Goal: Task Accomplishment & Management: Manage account settings

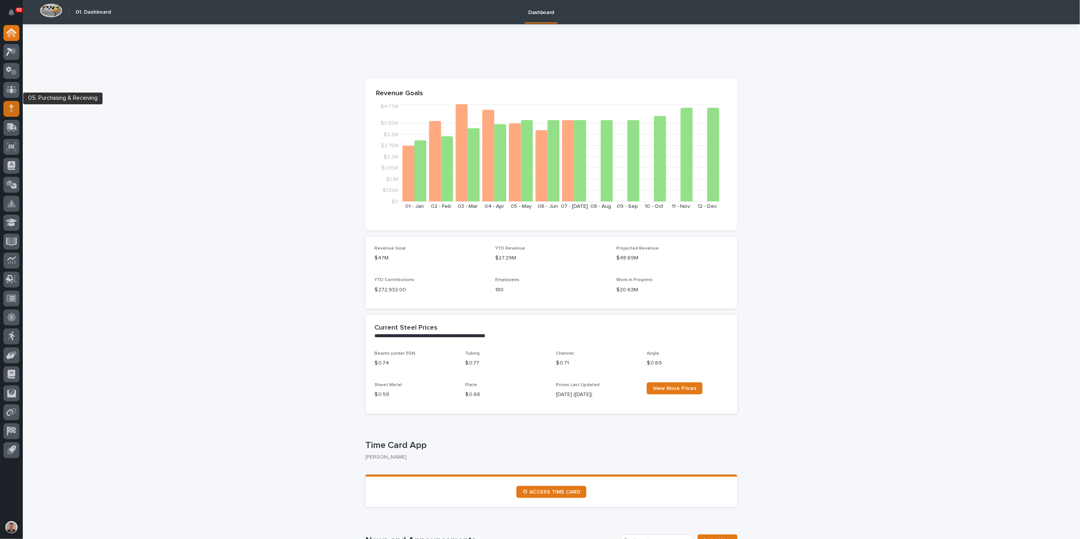
click at [9, 112] on icon at bounding box center [11, 108] width 5 height 9
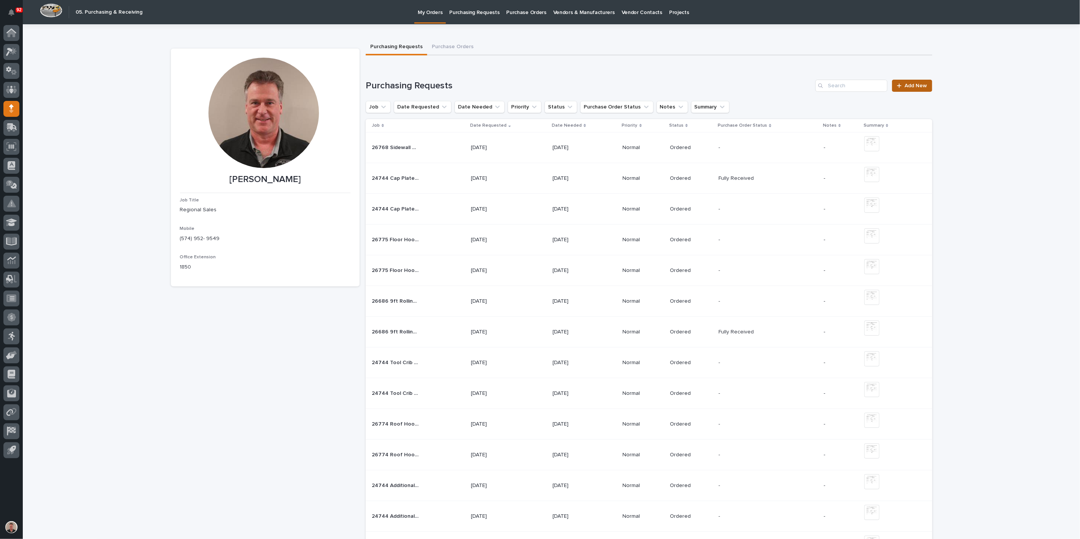
click at [905, 88] on span "Add New" at bounding box center [916, 85] width 22 height 5
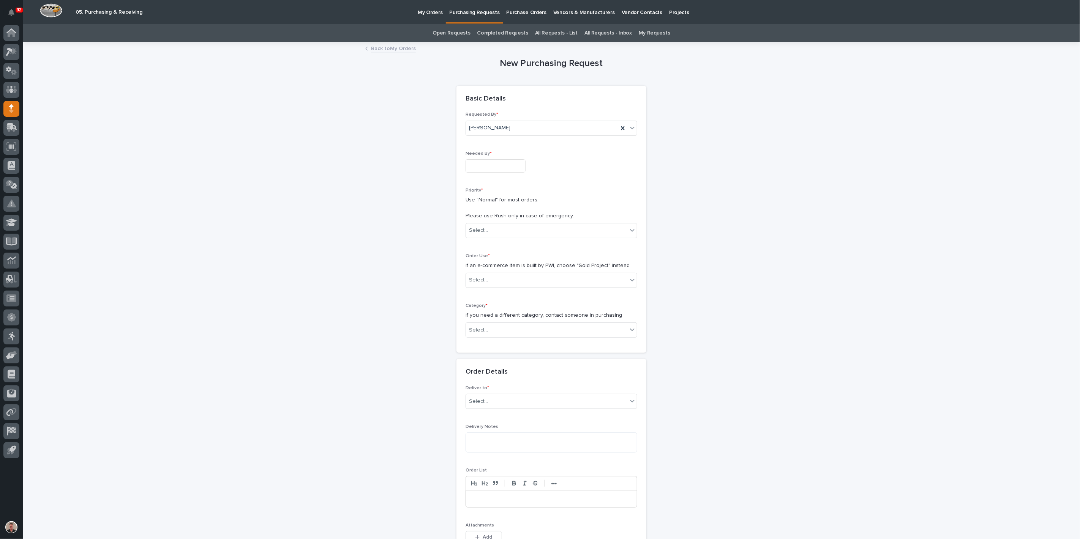
click at [507, 173] on input "text" at bounding box center [495, 165] width 60 height 13
click at [489, 151] on div "26" at bounding box center [494, 153] width 10 height 10
type input "**********"
click at [479, 235] on div "Select..." at bounding box center [478, 231] width 19 height 8
drag, startPoint x: 481, startPoint y: 302, endPoint x: 481, endPoint y: 311, distance: 8.7
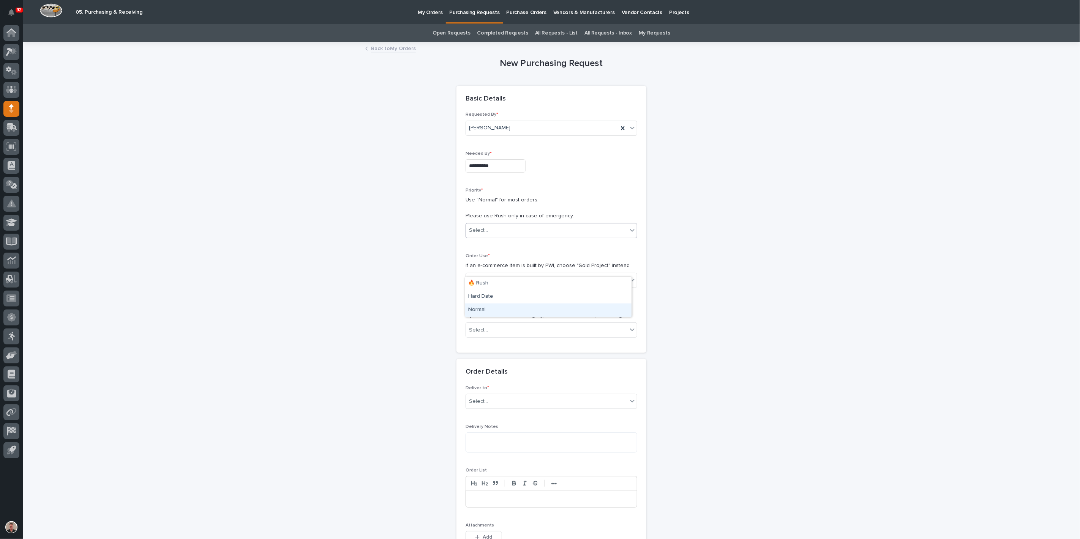
click at [481, 309] on div "Normal" at bounding box center [548, 310] width 166 height 13
click at [484, 284] on div "Select..." at bounding box center [478, 280] width 19 height 8
click at [485, 351] on div "Sold Project" at bounding box center [548, 351] width 166 height 13
click at [487, 334] on div "Select..." at bounding box center [478, 330] width 19 height 8
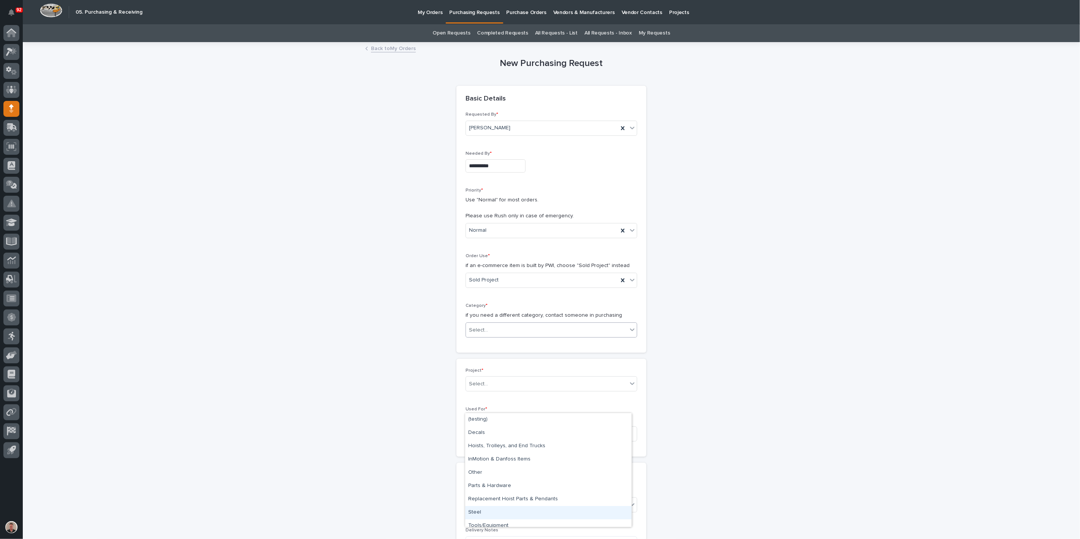
click at [485, 517] on div "Steel" at bounding box center [548, 512] width 166 height 13
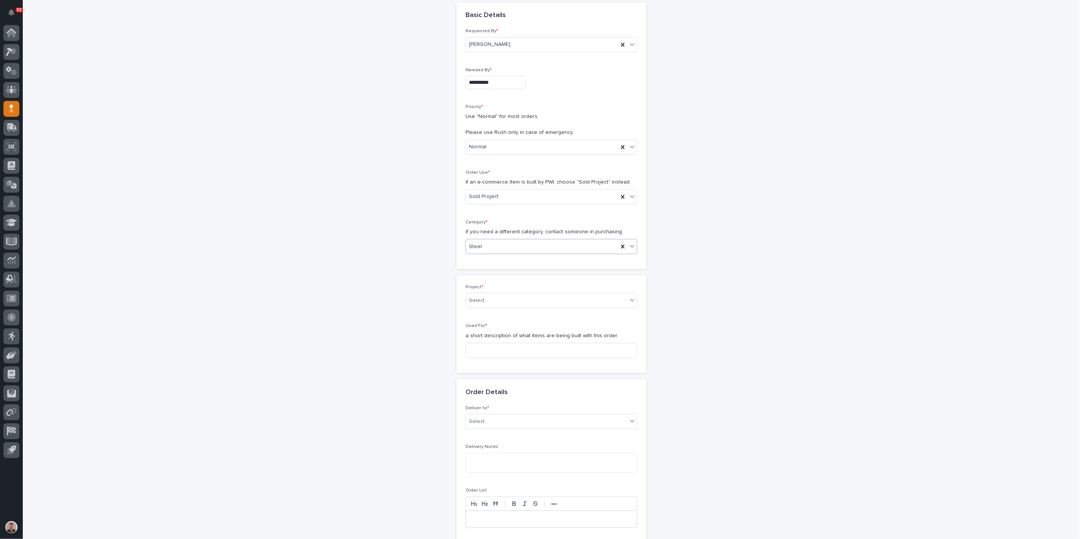
scroll to position [84, 0]
click at [501, 306] on div "Select..." at bounding box center [546, 300] width 161 height 13
drag, startPoint x: 469, startPoint y: 382, endPoint x: 544, endPoint y: 380, distance: 74.8
click at [544, 304] on div "**********" at bounding box center [508, 300] width 77 height 8
type input "**********"
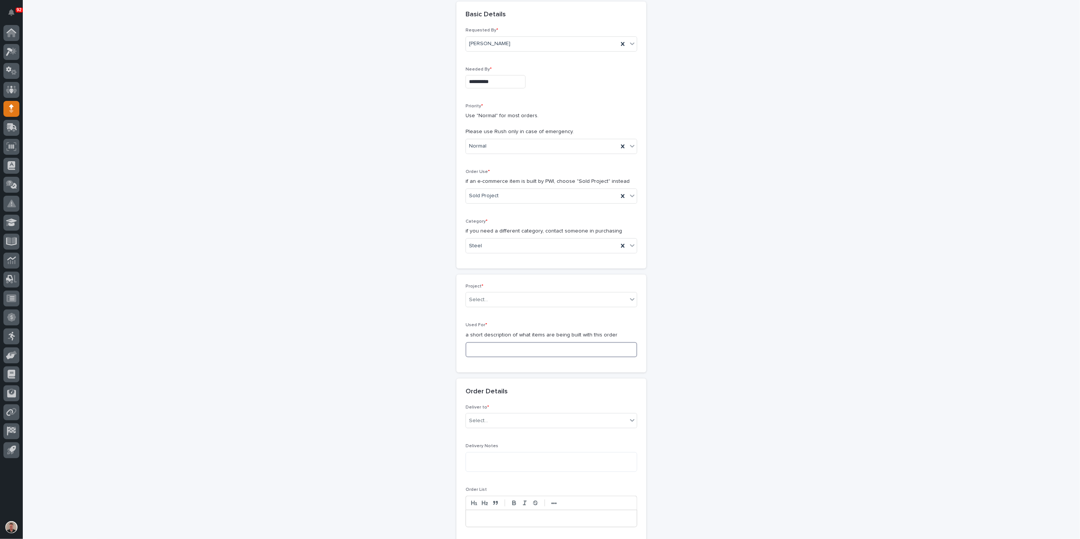
click at [479, 358] on input at bounding box center [551, 349] width 172 height 15
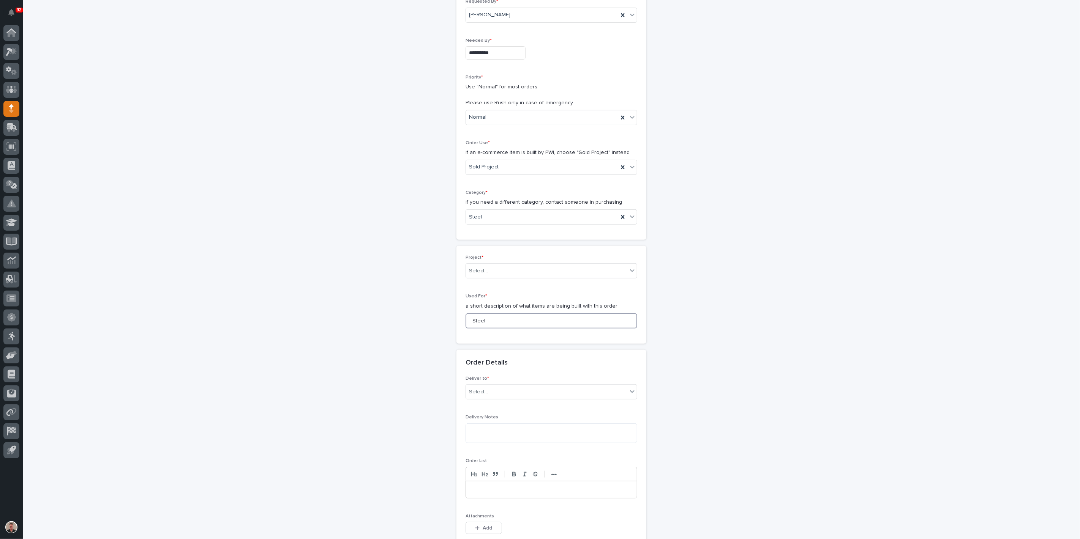
scroll to position [126, 0]
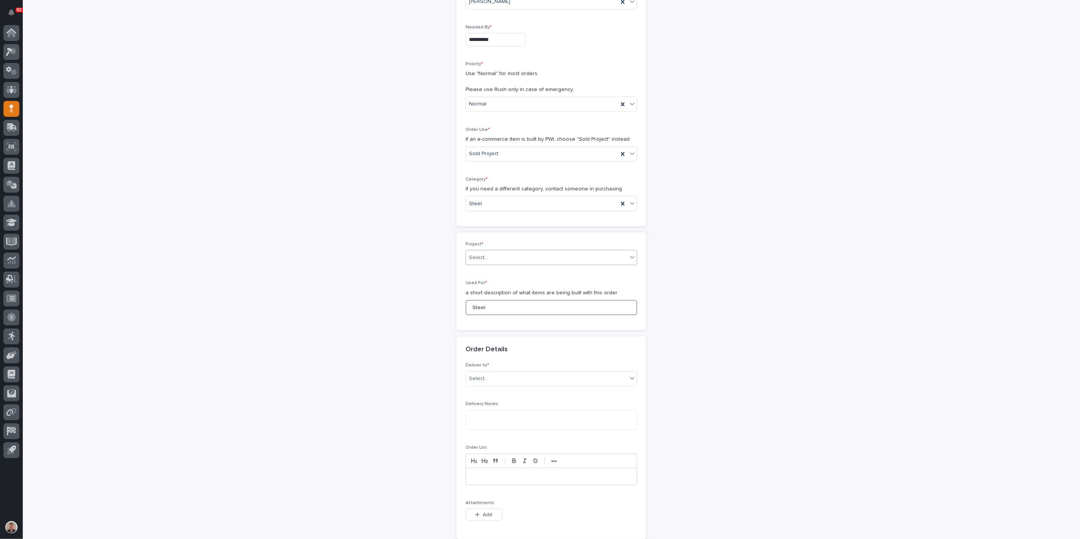
type input "Steel"
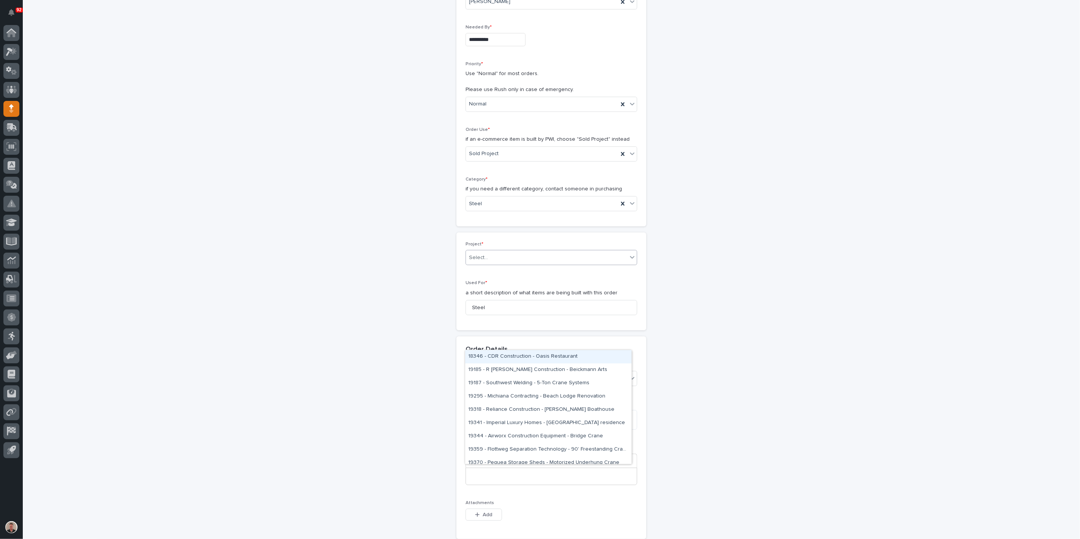
click at [511, 264] on div "Select..." at bounding box center [546, 258] width 161 height 13
type input "*****"
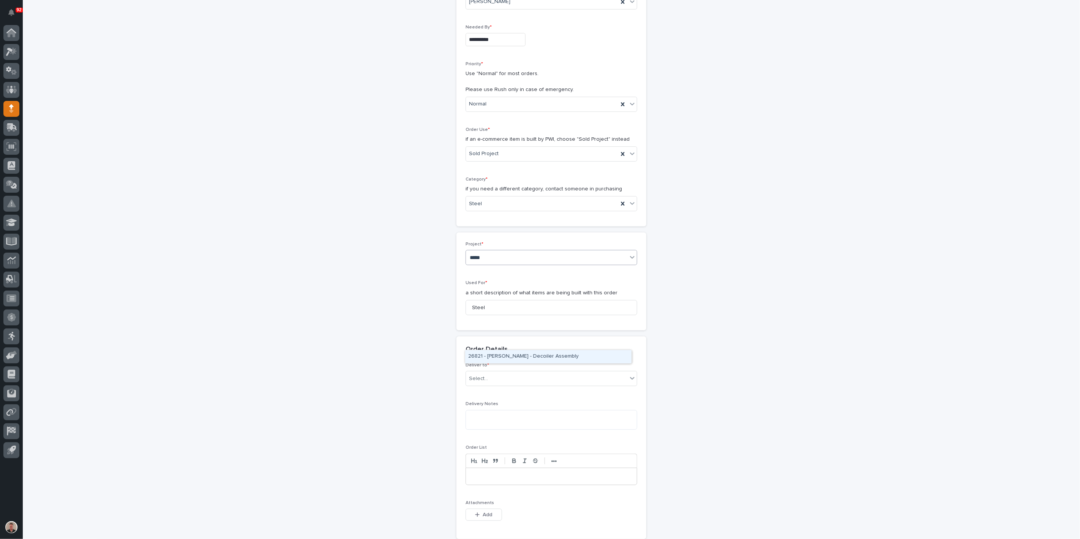
click at [517, 359] on div "26821 - [PERSON_NAME] - Decoiler Assembly" at bounding box center [548, 356] width 166 height 13
drag, startPoint x: 492, startPoint y: 413, endPoint x: 467, endPoint y: 414, distance: 24.7
click at [467, 315] on input "Steel" at bounding box center [551, 307] width 172 height 15
paste input "Decoiler Assembly - Steel"
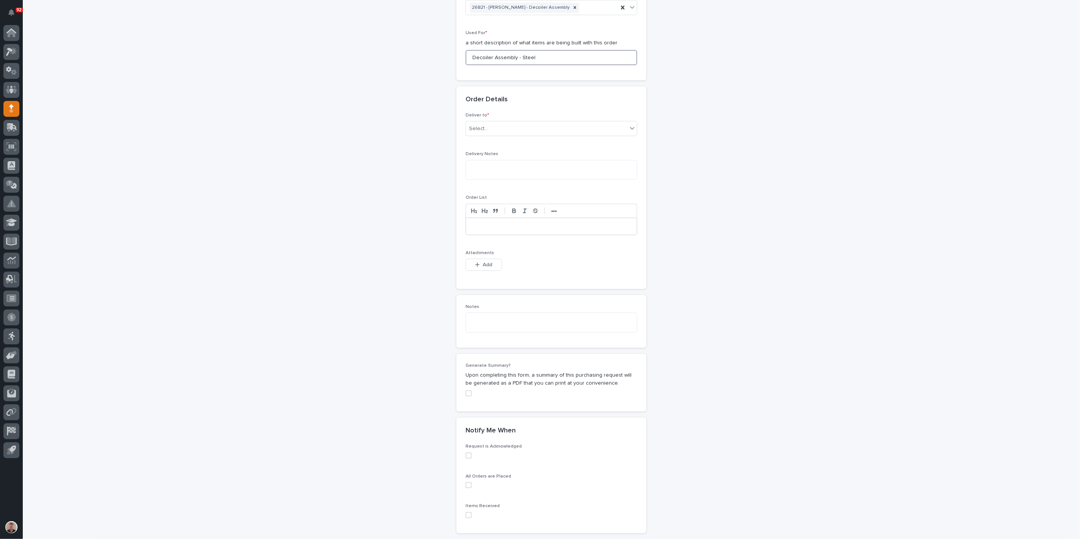
scroll to position [380, 0]
type input "Decoiler Assembly - Steel"
click at [490, 265] on span "Add" at bounding box center [487, 261] width 9 height 7
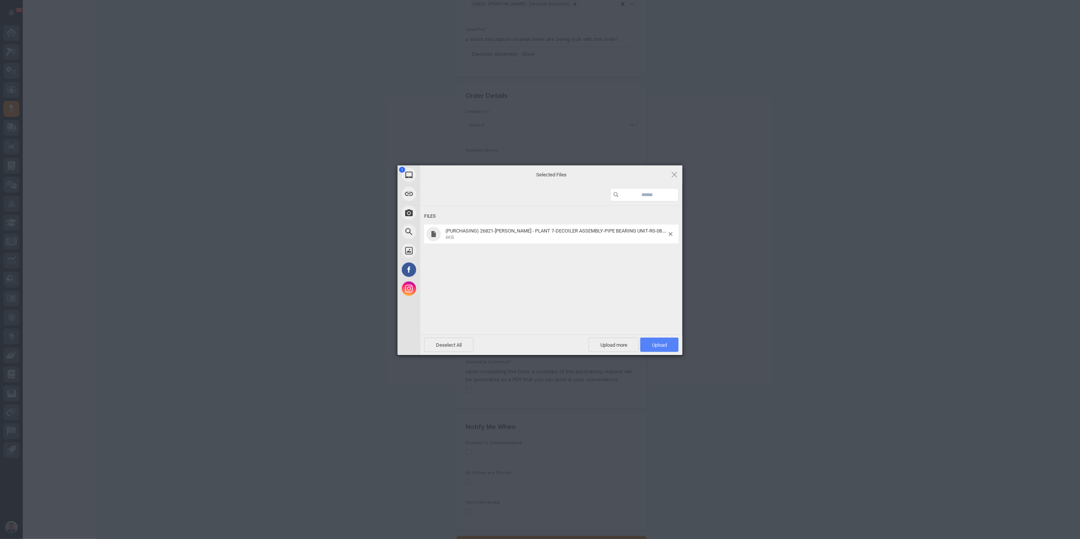
click at [657, 350] on span "Upload 1" at bounding box center [659, 345] width 38 height 14
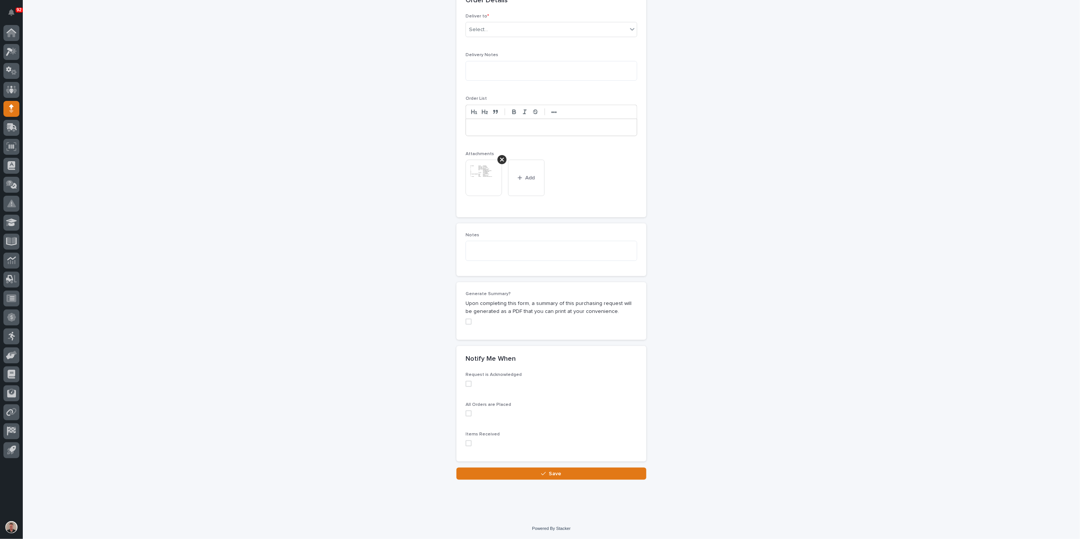
scroll to position [691, 0]
click at [544, 473] on div "button" at bounding box center [545, 473] width 8 height 5
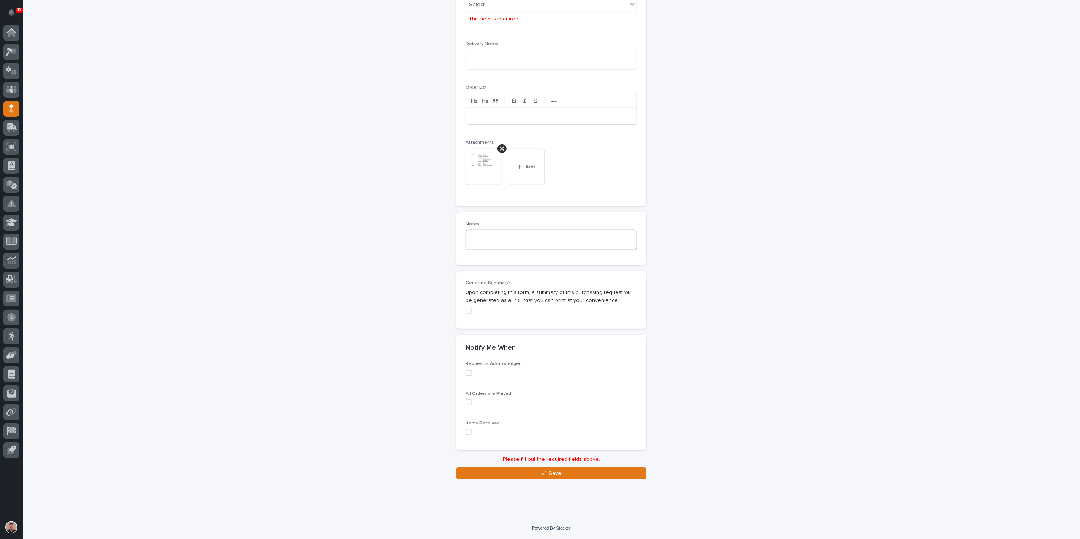
scroll to position [489, 0]
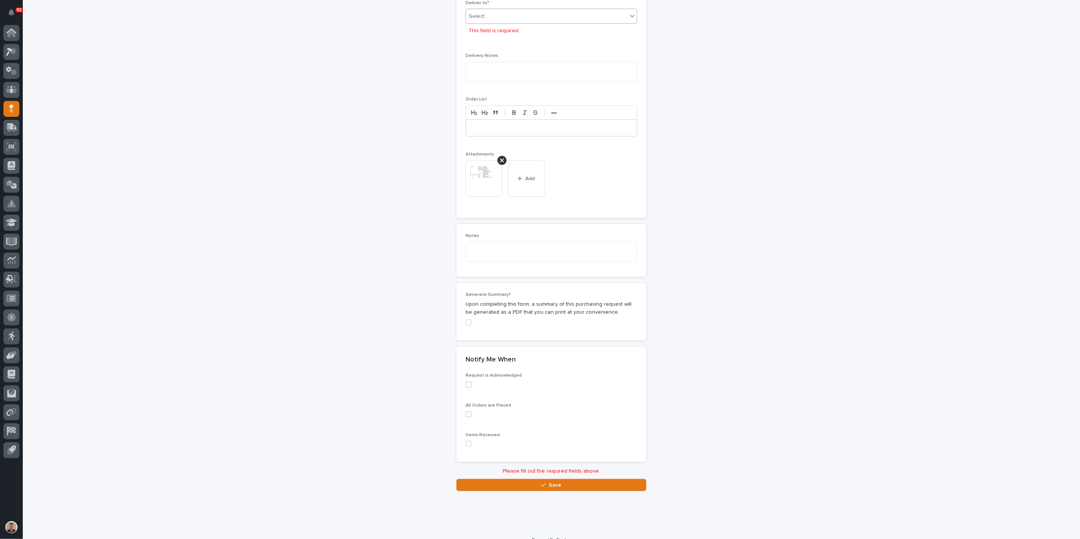
drag, startPoint x: 535, startPoint y: 137, endPoint x: 535, endPoint y: 142, distance: 4.9
click at [535, 23] on div "Select..." at bounding box center [546, 16] width 161 height 13
click at [533, 152] on div "PWI" at bounding box center [548, 152] width 166 height 13
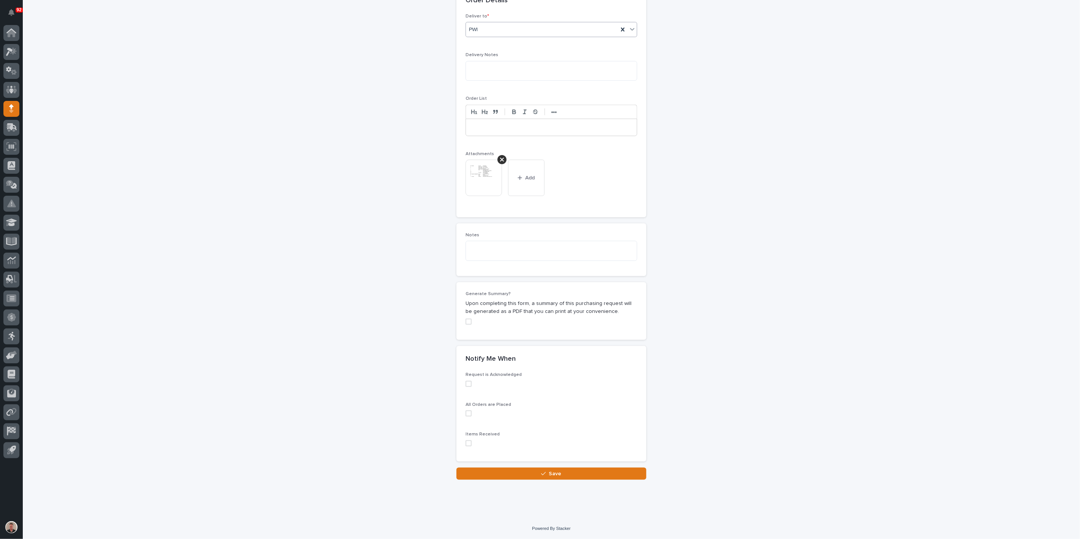
scroll to position [691, 0]
click at [512, 469] on button "Save" at bounding box center [551, 474] width 190 height 12
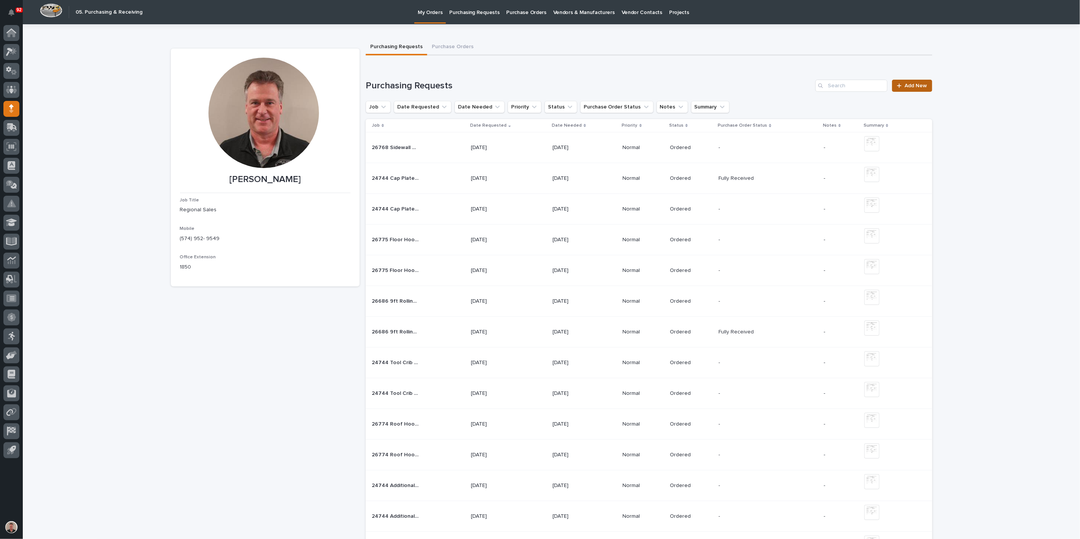
click at [912, 88] on span "Add New" at bounding box center [916, 85] width 22 height 5
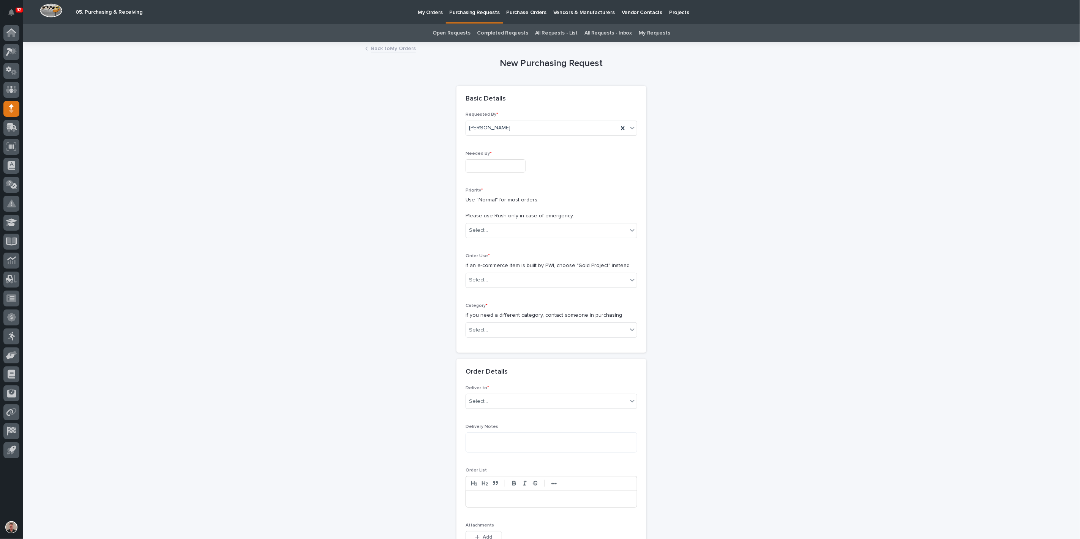
click at [490, 173] on input "text" at bounding box center [495, 165] width 60 height 13
click at [489, 149] on div "26" at bounding box center [494, 153] width 10 height 10
type input "**********"
click at [489, 234] on input "text" at bounding box center [489, 230] width 1 height 6
click at [494, 311] on div "Normal" at bounding box center [548, 310] width 166 height 13
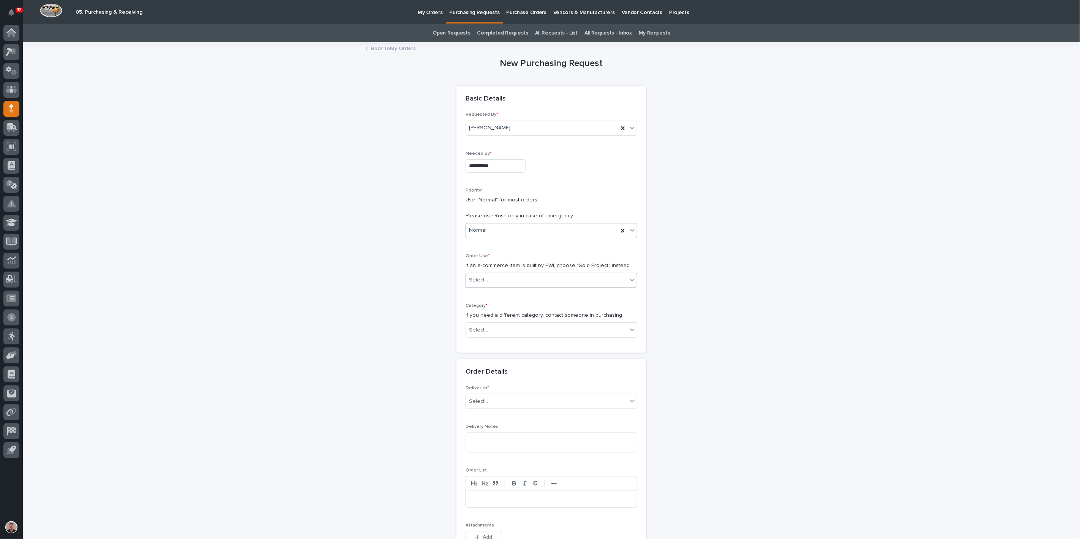
click at [488, 284] on div "Select..." at bounding box center [478, 280] width 19 height 8
click at [486, 352] on div "Sold Project" at bounding box center [548, 351] width 166 height 13
click at [488, 334] on div "Select..." at bounding box center [478, 330] width 19 height 8
click at [491, 482] on div "Parts & Hardware" at bounding box center [548, 486] width 166 height 13
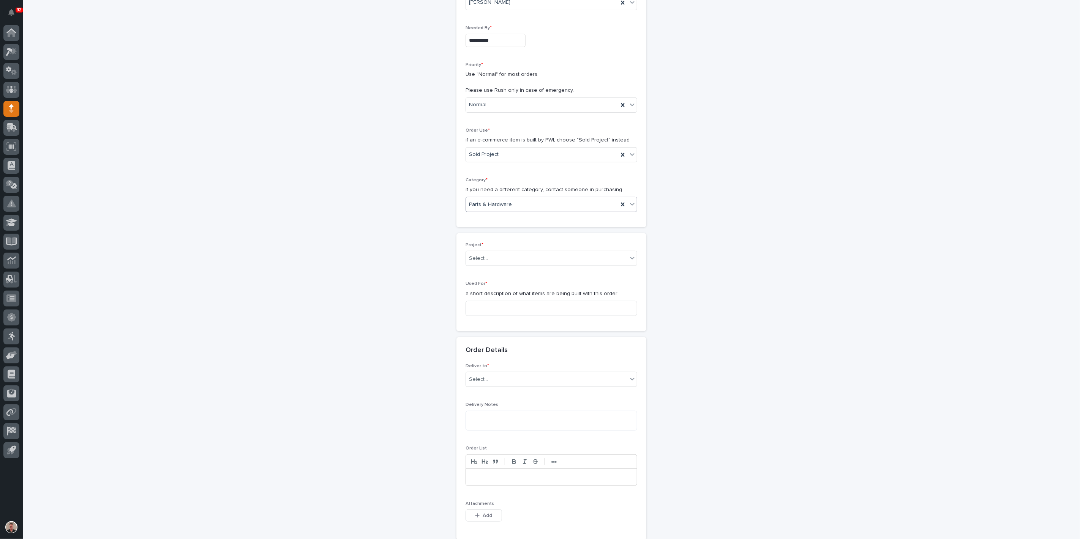
scroll to position [126, 0]
click at [512, 264] on div "Select..." at bounding box center [546, 258] width 161 height 13
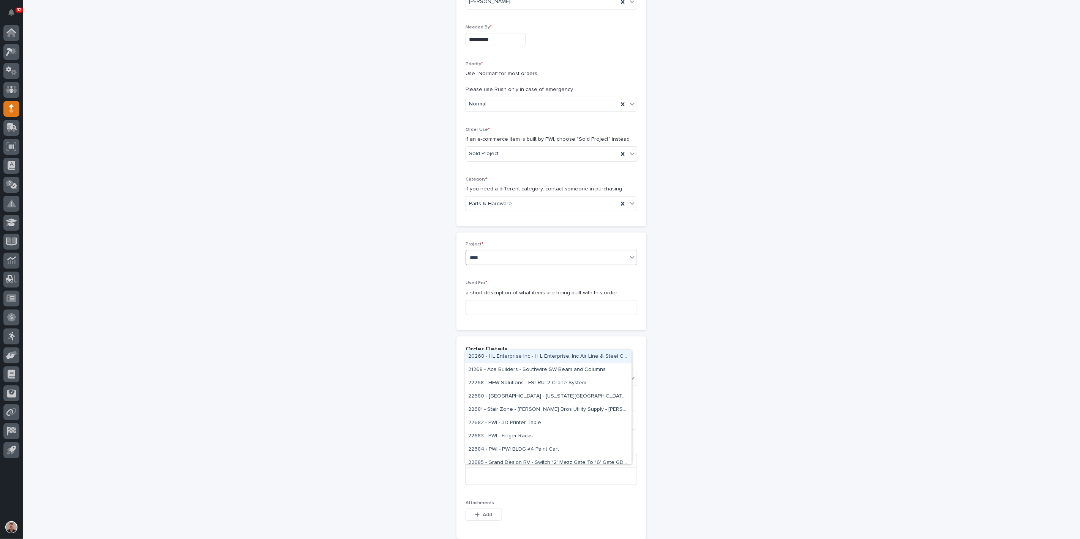
type input "*****"
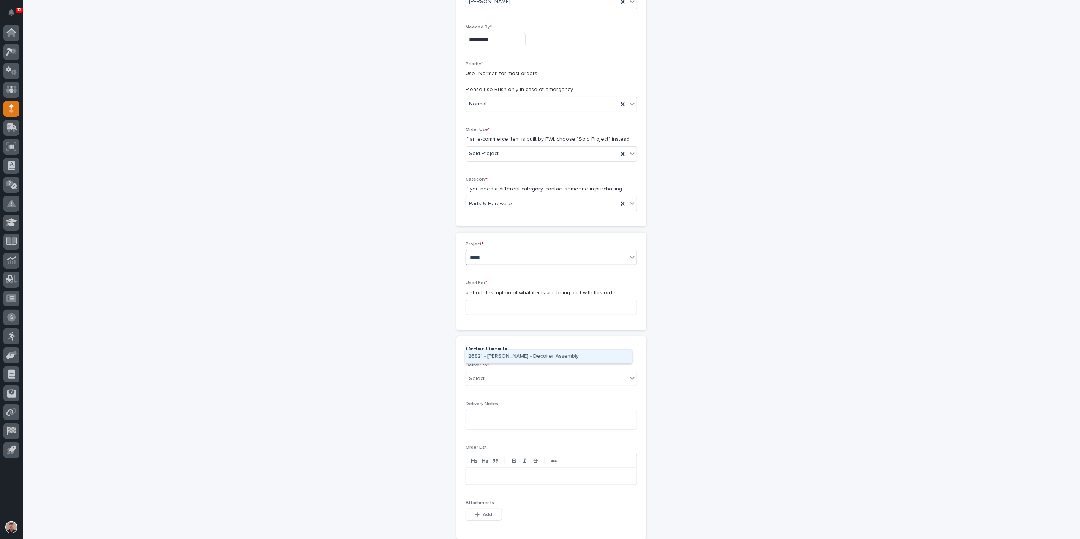
click at [513, 354] on div "26821 - [PERSON_NAME] - Decoiler Assembly" at bounding box center [548, 356] width 166 height 13
click at [506, 315] on input at bounding box center [551, 307] width 172 height 15
paste input "Decoiler Assembly - Steel"
click at [560, 315] on input "Decoiler Assembly - Steel" at bounding box center [551, 307] width 172 height 15
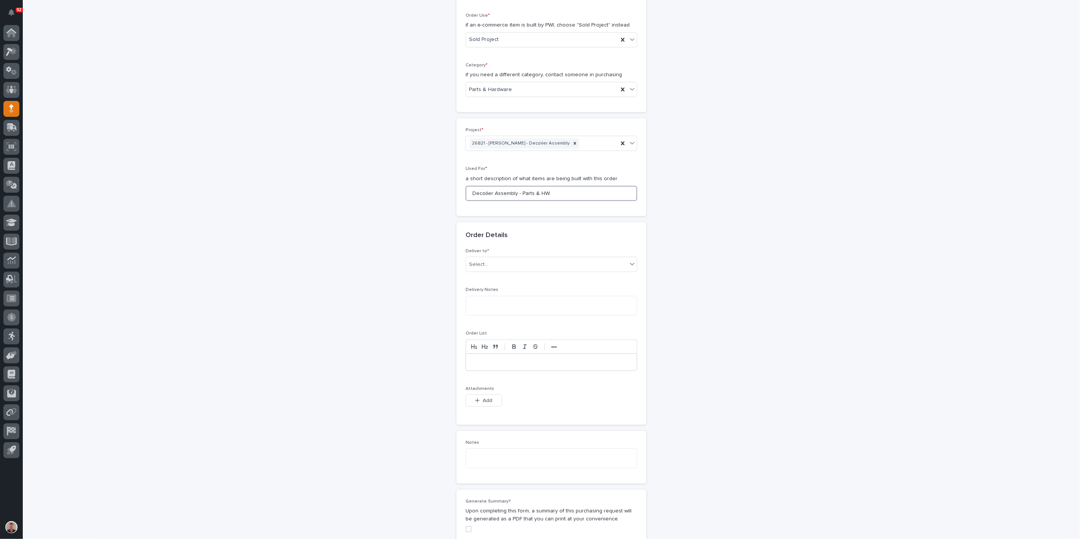
scroll to position [254, 0]
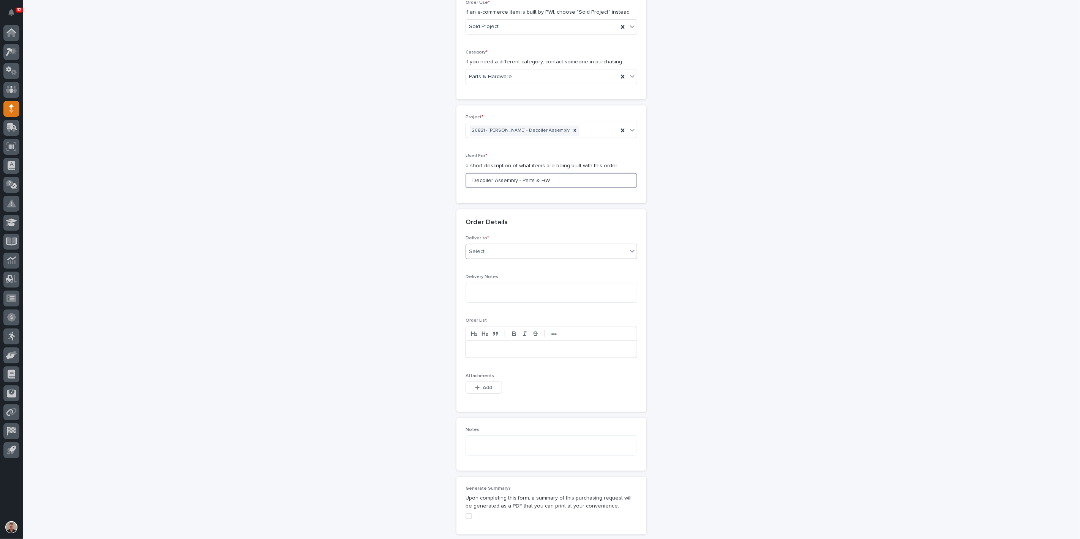
type input "Decoiler Assembly - Parts & HW"
click at [537, 258] on div "Select..." at bounding box center [546, 252] width 161 height 13
click at [529, 391] on div "PWI" at bounding box center [548, 387] width 166 height 13
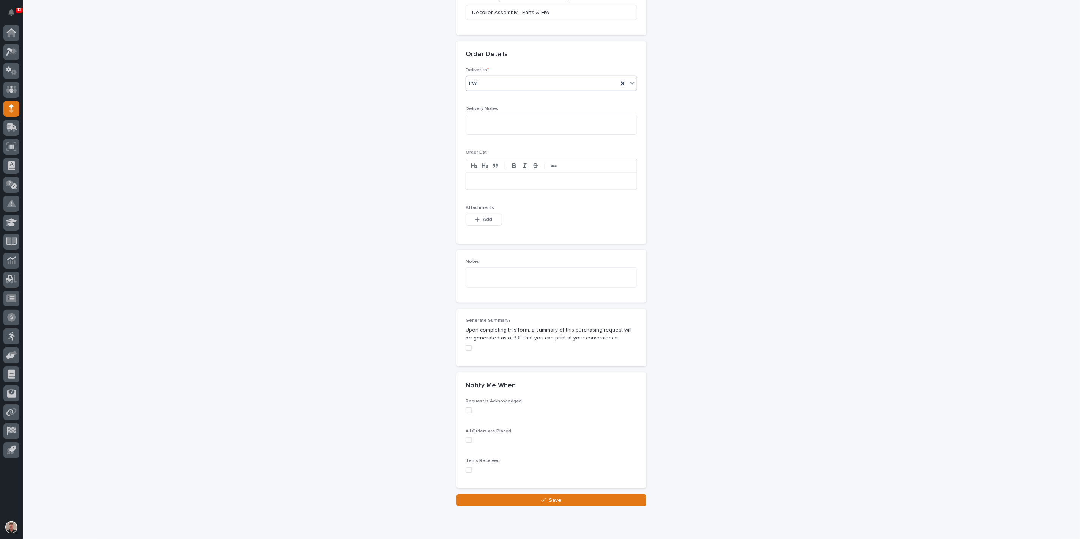
scroll to position [422, 0]
click at [487, 223] on span "Add" at bounding box center [487, 219] width 9 height 7
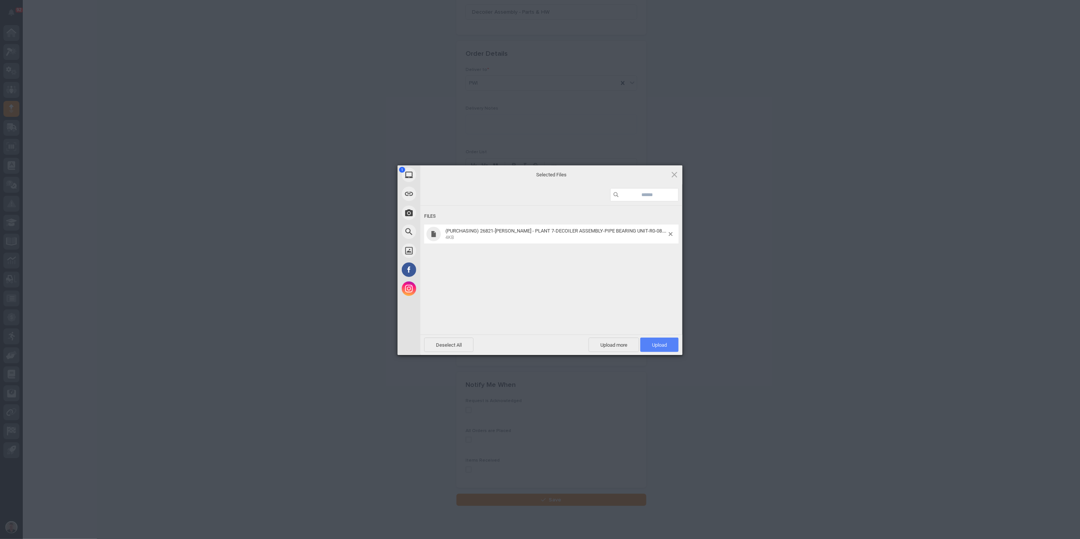
click at [654, 345] on span "Upload 1" at bounding box center [659, 345] width 15 height 6
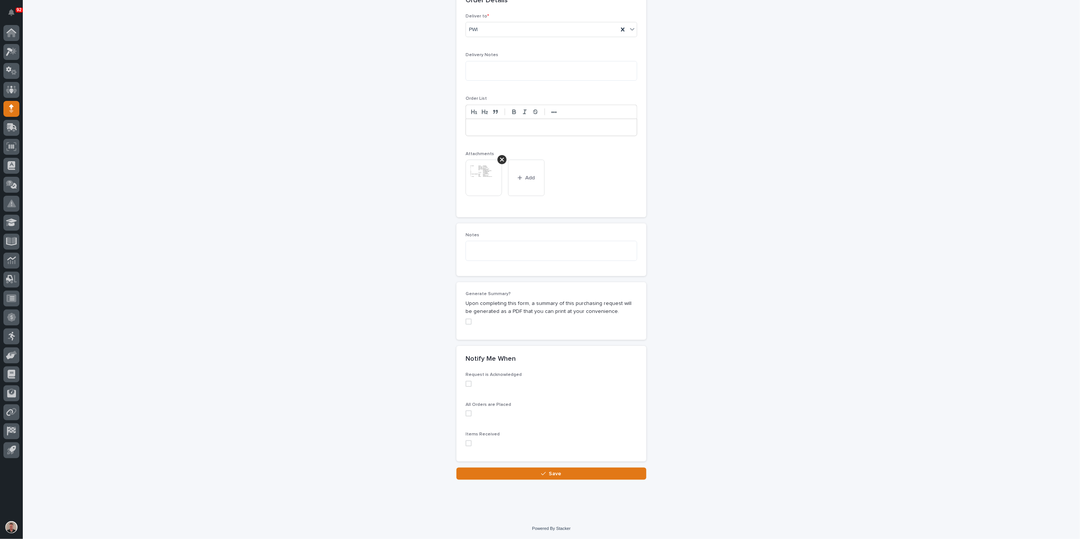
scroll to position [691, 0]
click at [550, 472] on span "Save" at bounding box center [555, 474] width 13 height 7
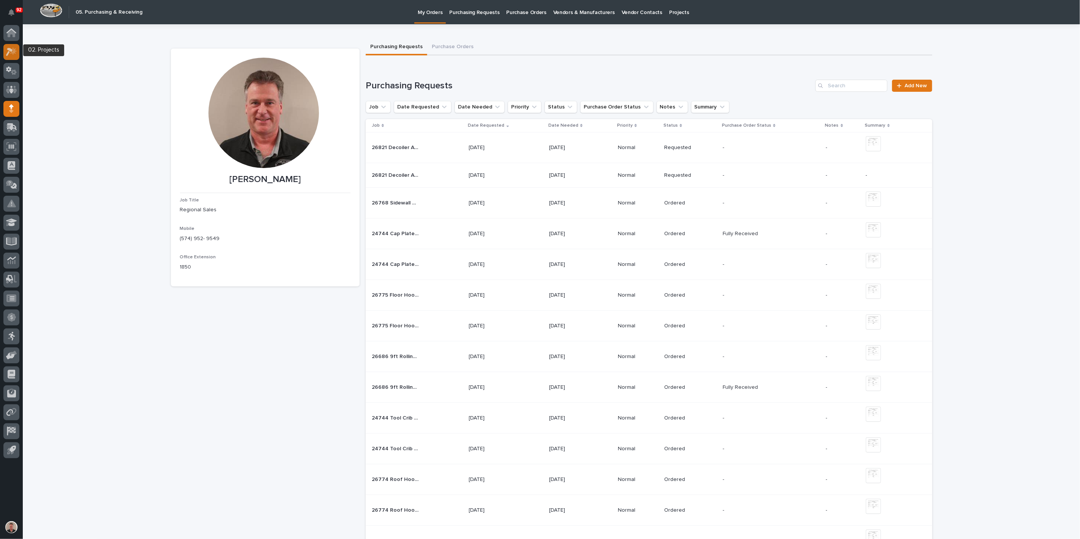
click at [9, 48] on icon at bounding box center [11, 51] width 11 height 9
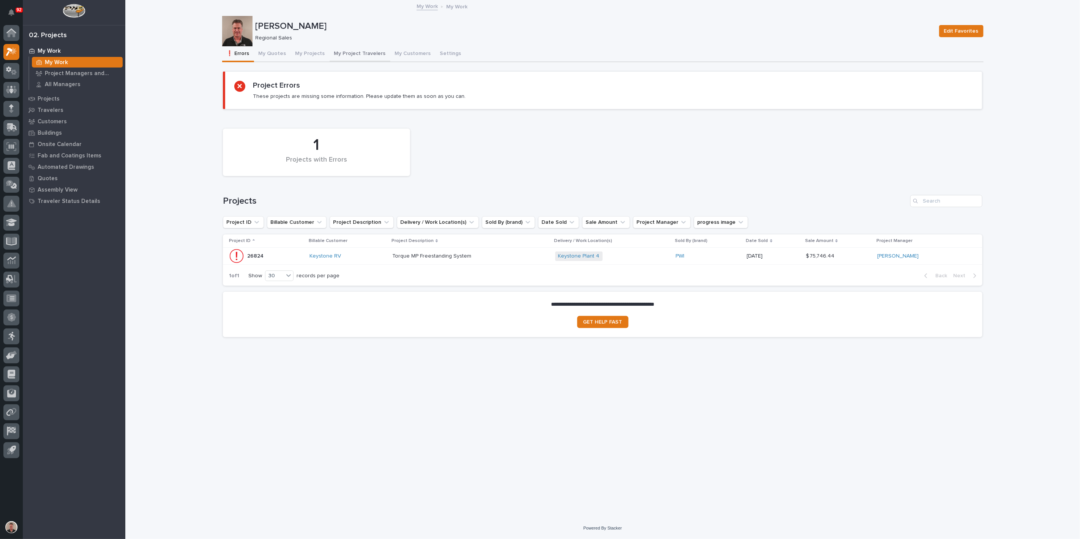
click at [374, 60] on button "My Project Travelers" at bounding box center [360, 54] width 61 height 16
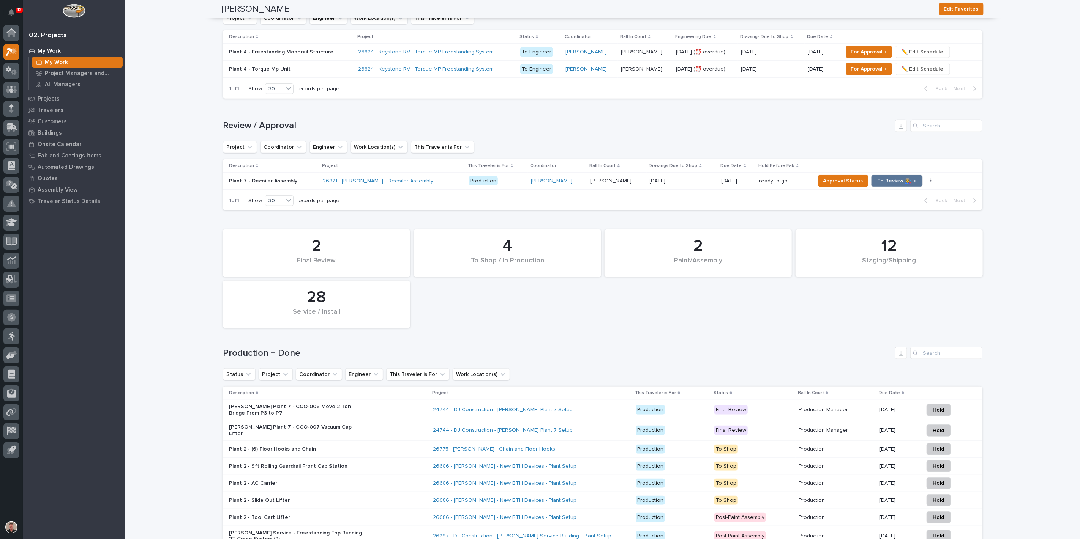
scroll to position [422, 0]
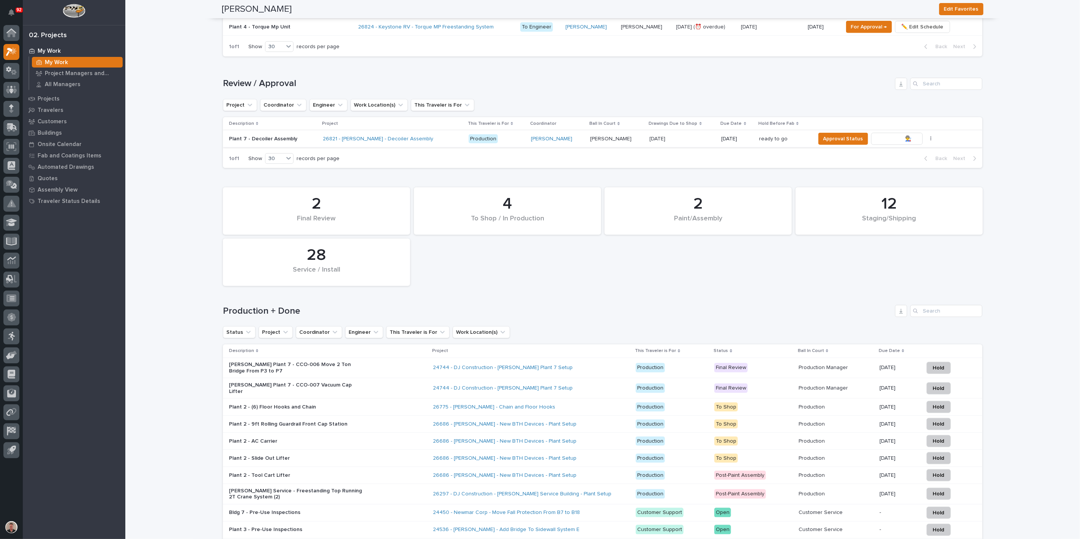
click at [892, 143] on span "To Review 👨‍🏭 →" at bounding box center [896, 138] width 39 height 9
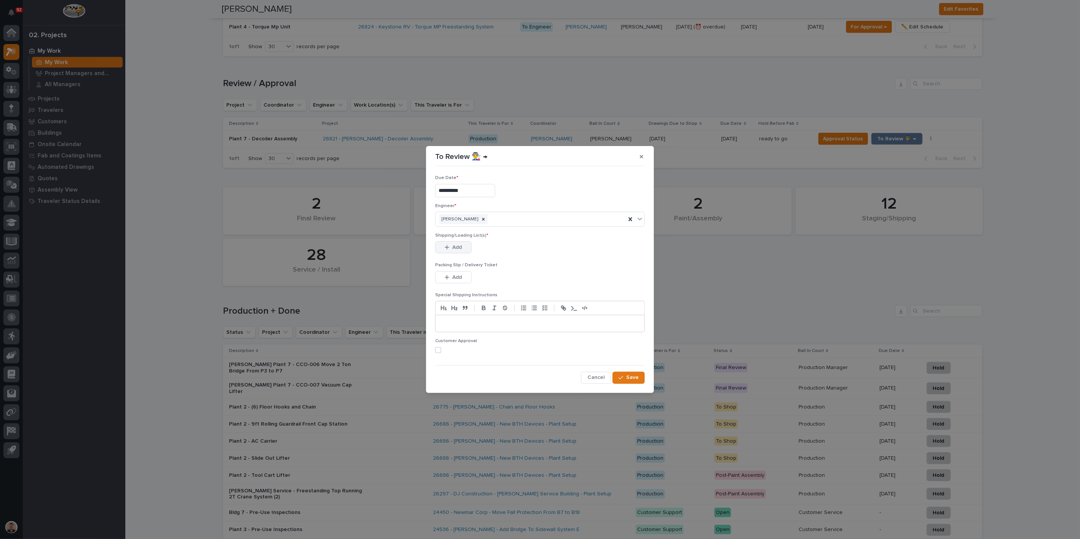
click at [462, 251] on span "Add" at bounding box center [457, 247] width 9 height 7
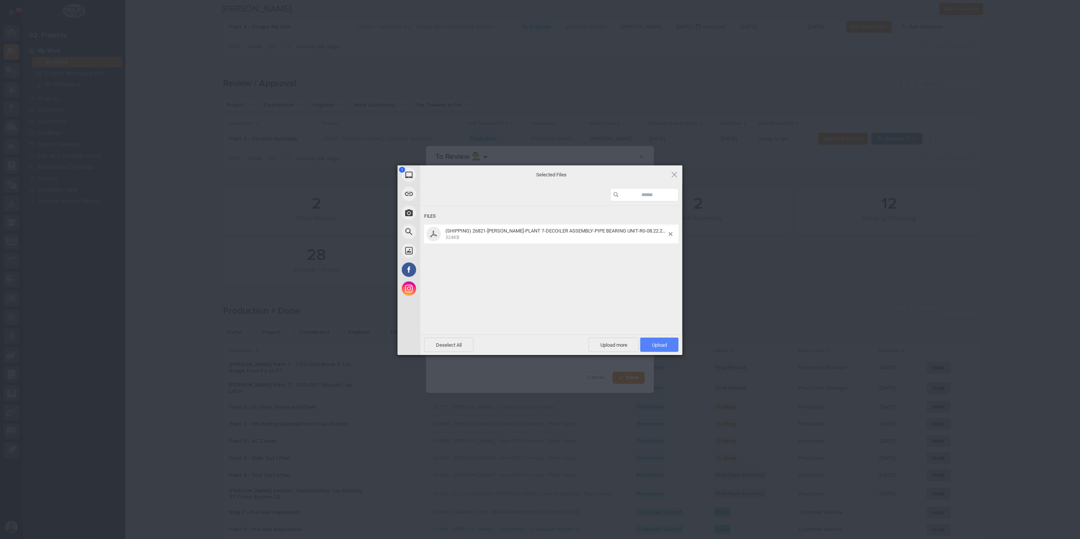
click at [650, 342] on span "Upload 1" at bounding box center [659, 345] width 38 height 14
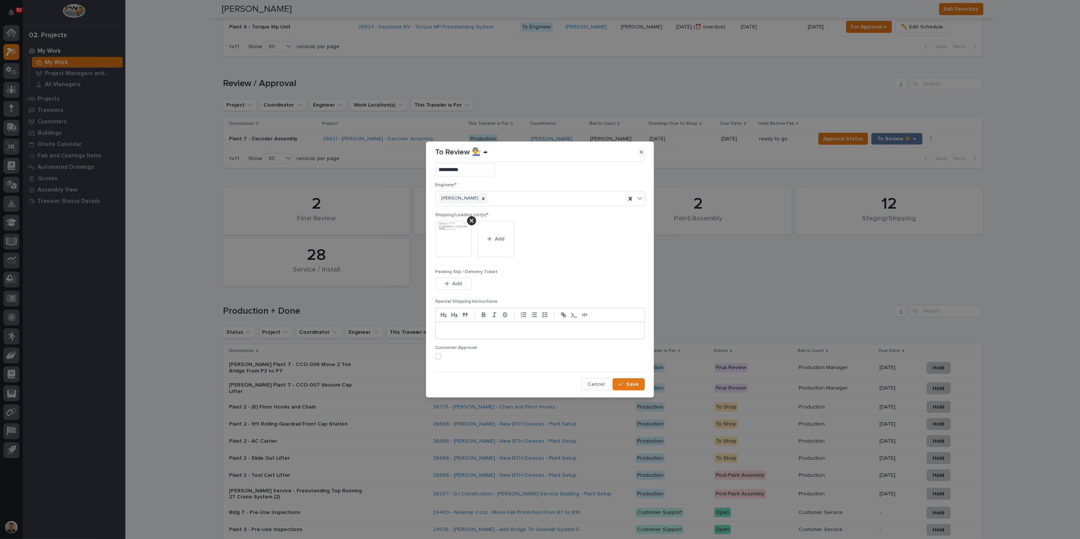
scroll to position [49, 0]
click at [440, 354] on span at bounding box center [438, 357] width 6 height 6
click at [618, 383] on div "button" at bounding box center [622, 384] width 8 height 5
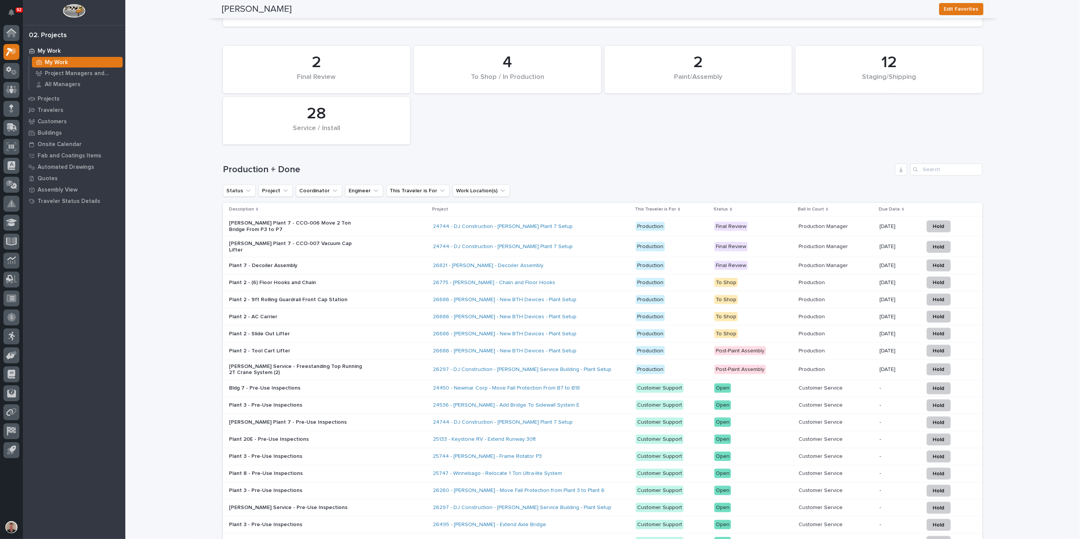
scroll to position [598, 0]
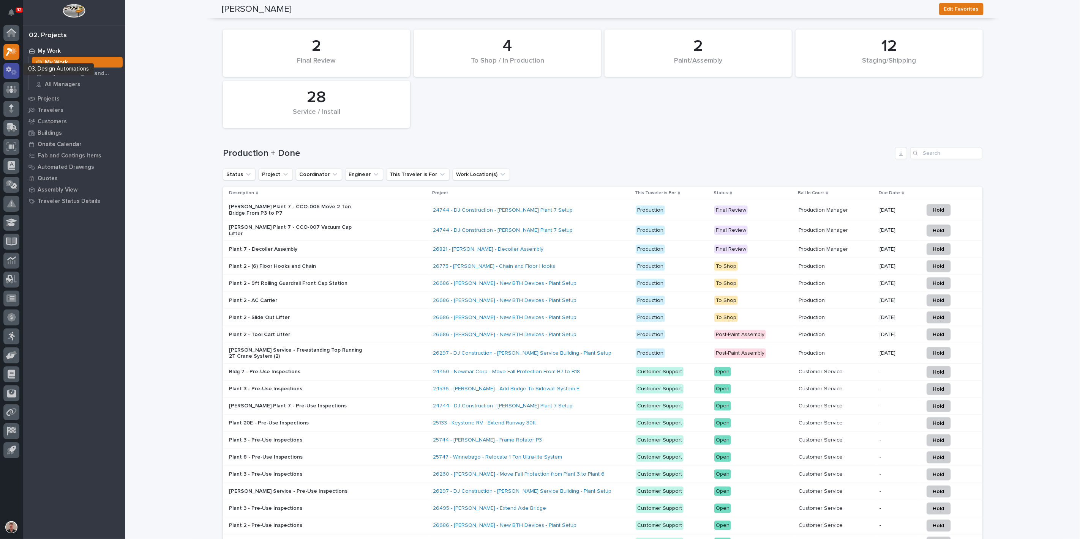
click at [11, 73] on icon at bounding box center [11, 70] width 11 height 9
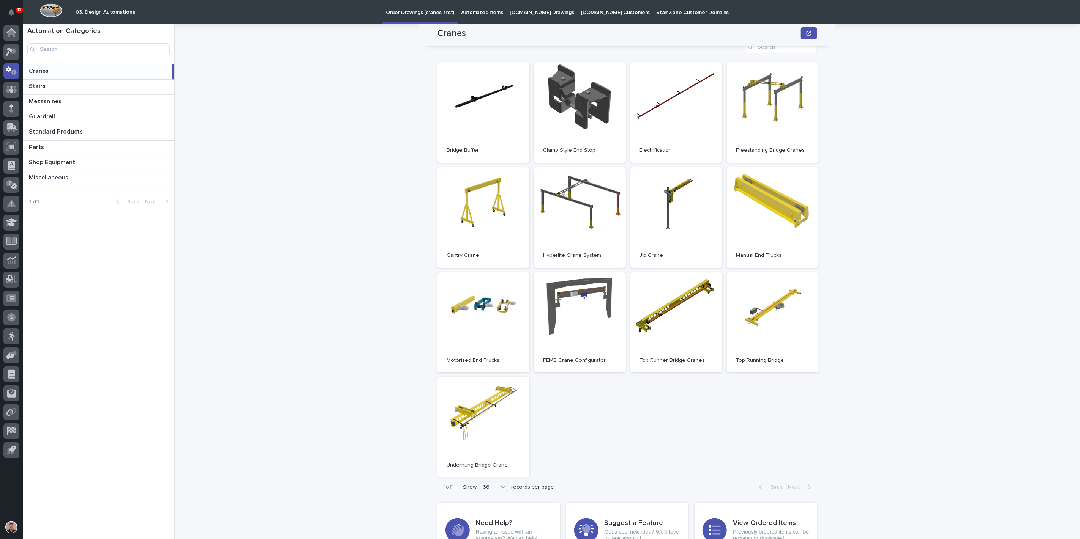
scroll to position [42, 0]
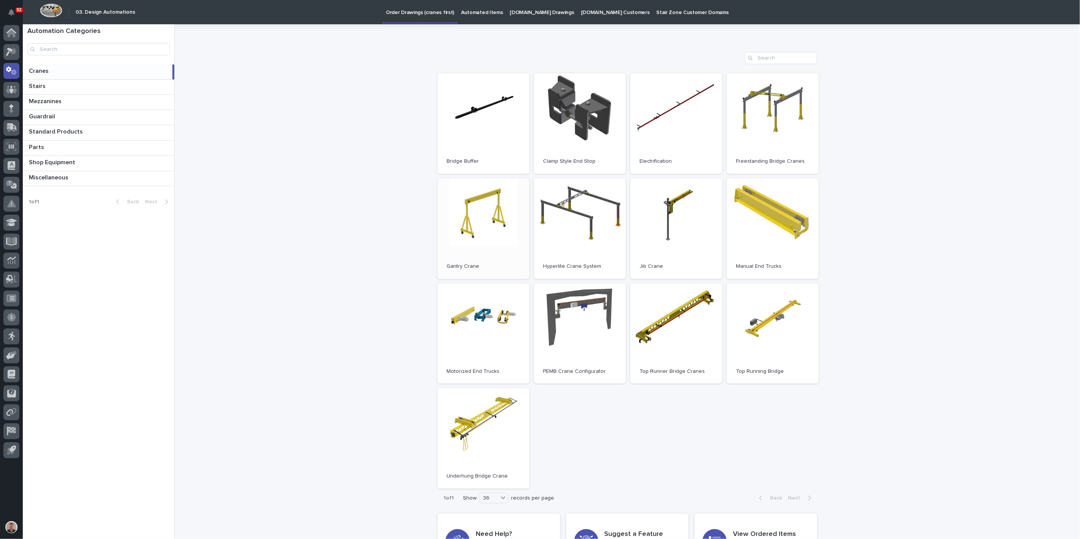
click at [488, 232] on link "Open" at bounding box center [483, 228] width 92 height 101
